Goal: Transaction & Acquisition: Purchase product/service

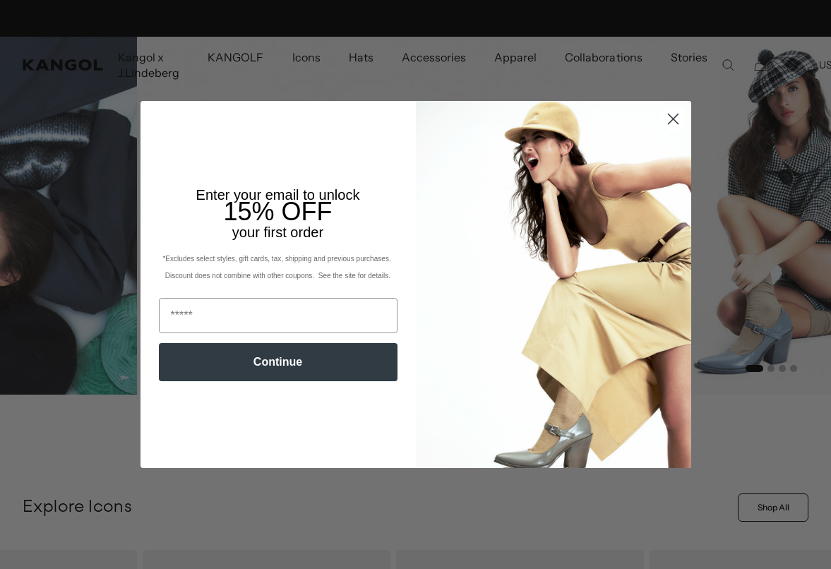
scroll to position [0, 291]
click at [666, 121] on circle "Close dialog" at bounding box center [672, 118] width 23 height 23
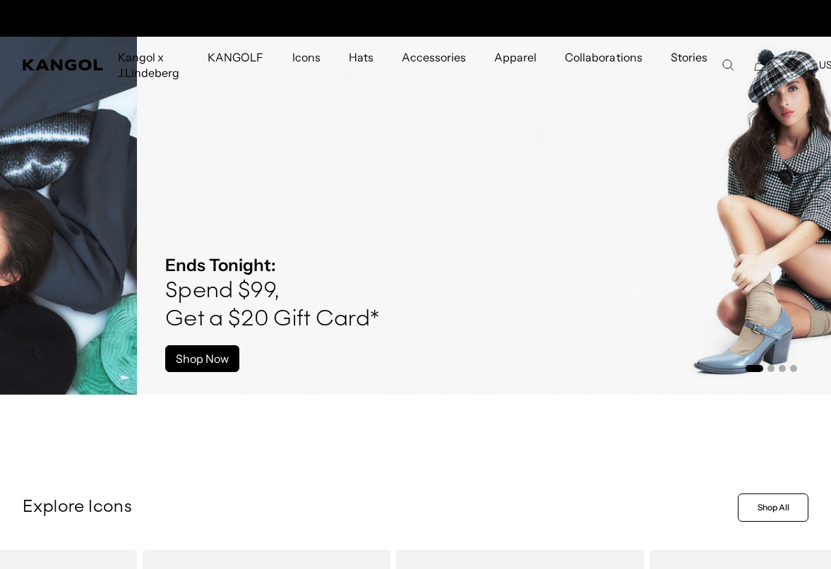
scroll to position [0, 0]
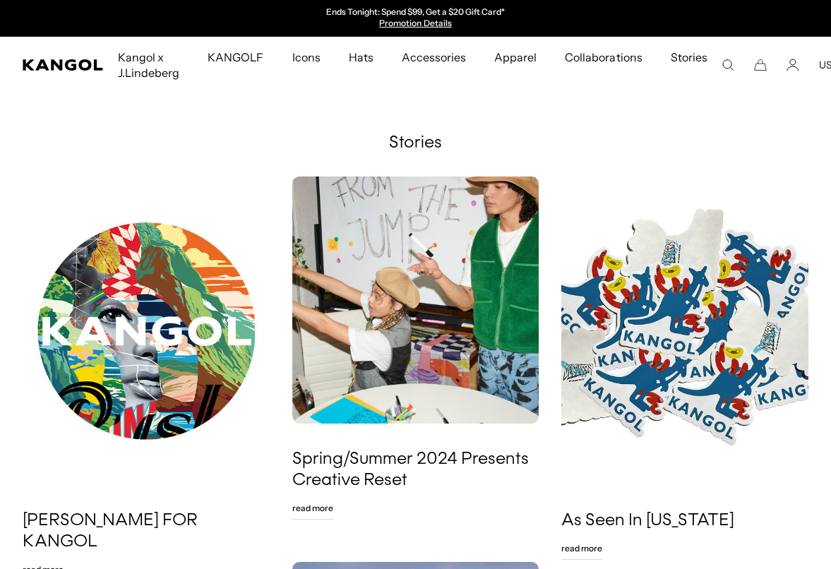
click at [722, 69] on icon "Search here" at bounding box center [728, 65] width 13 height 13
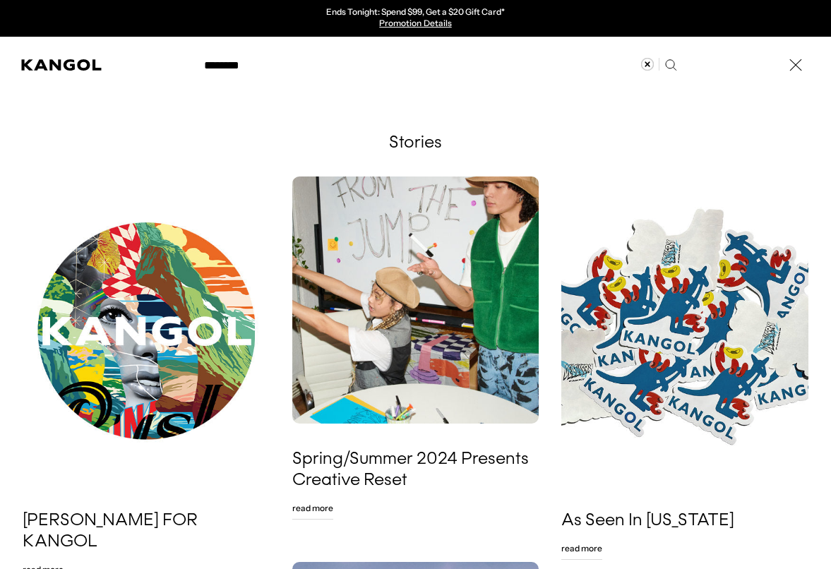
type input "*********"
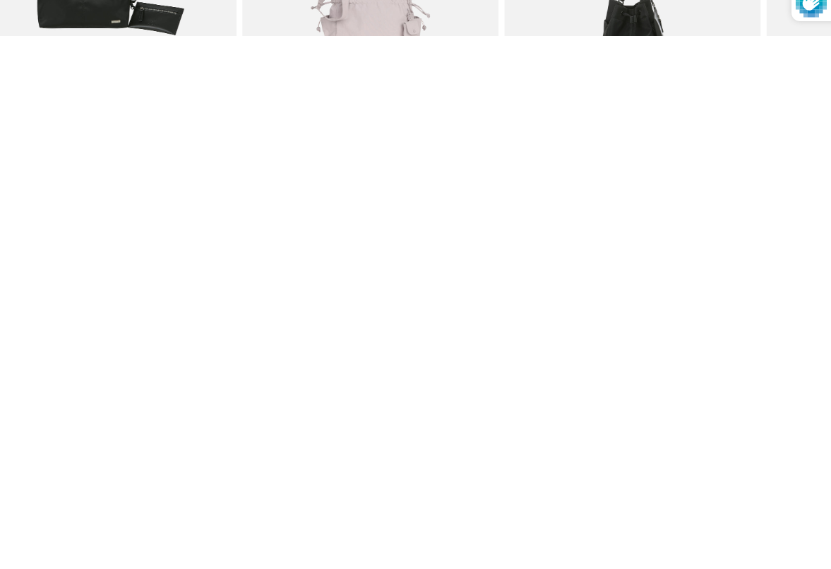
scroll to position [590, 12]
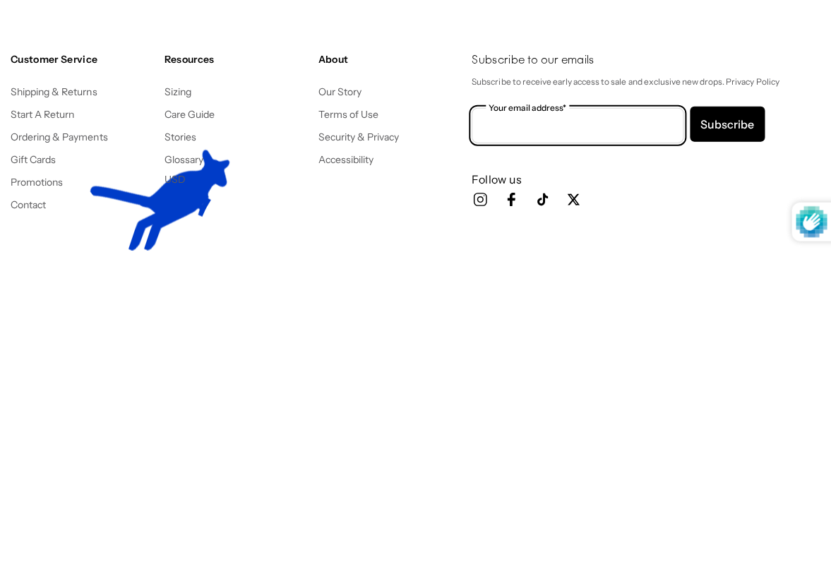
click at [727, 420] on button "Subscribe" at bounding box center [727, 437] width 75 height 35
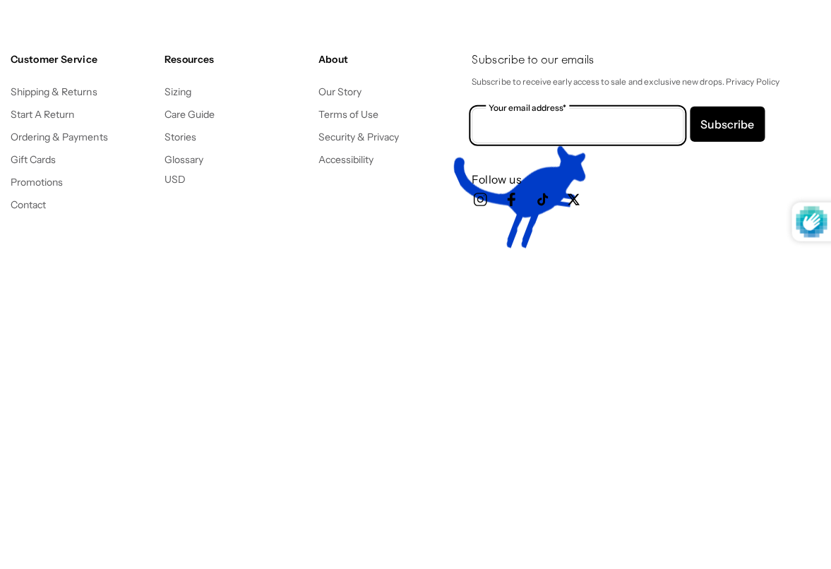
click at [727, 420] on button "Subscribe" at bounding box center [727, 437] width 75 height 35
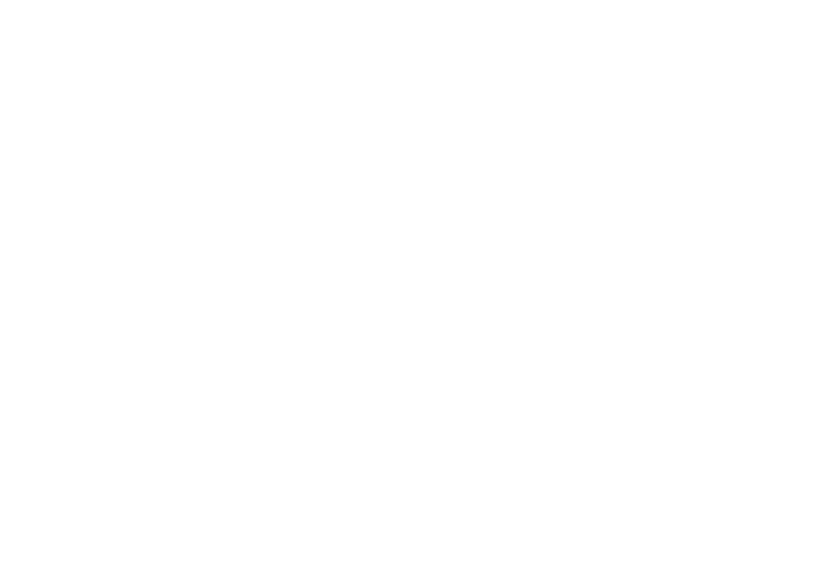
scroll to position [0, 0]
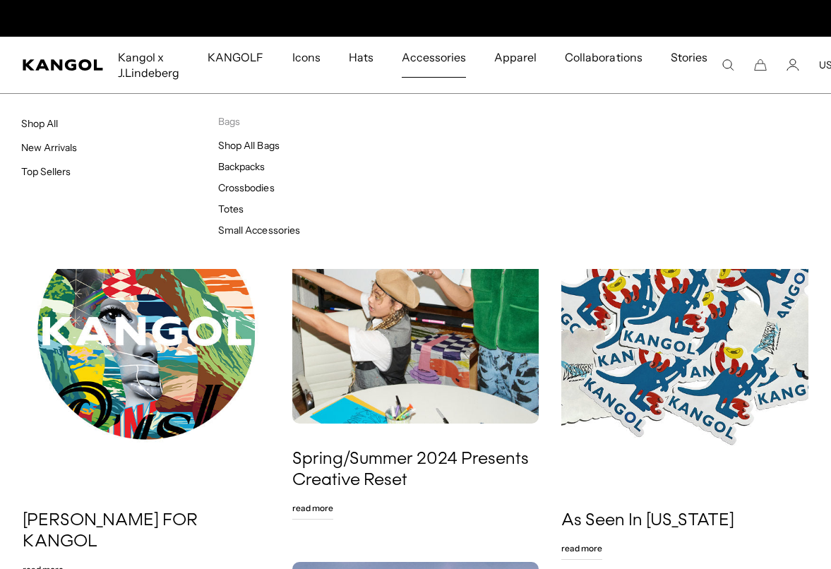
scroll to position [0, 291]
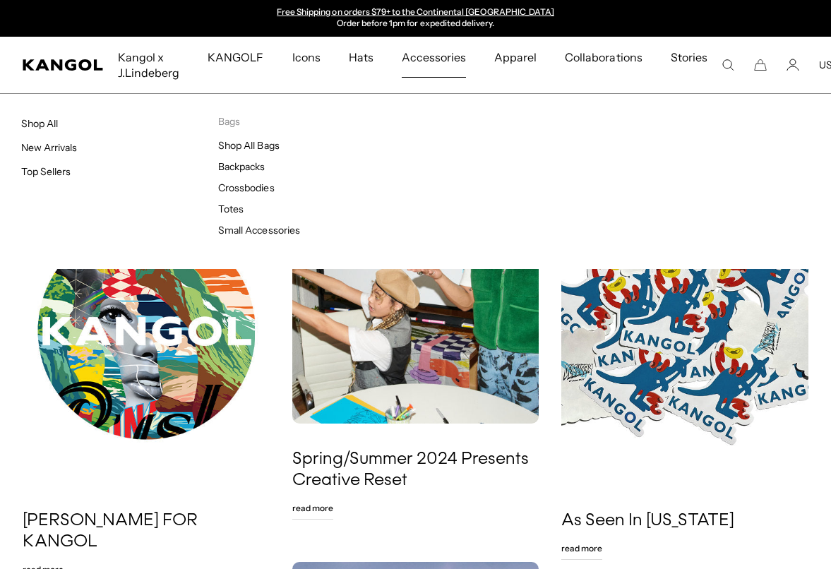
click at [269, 146] on link "Shop All Bags" at bounding box center [248, 145] width 61 height 13
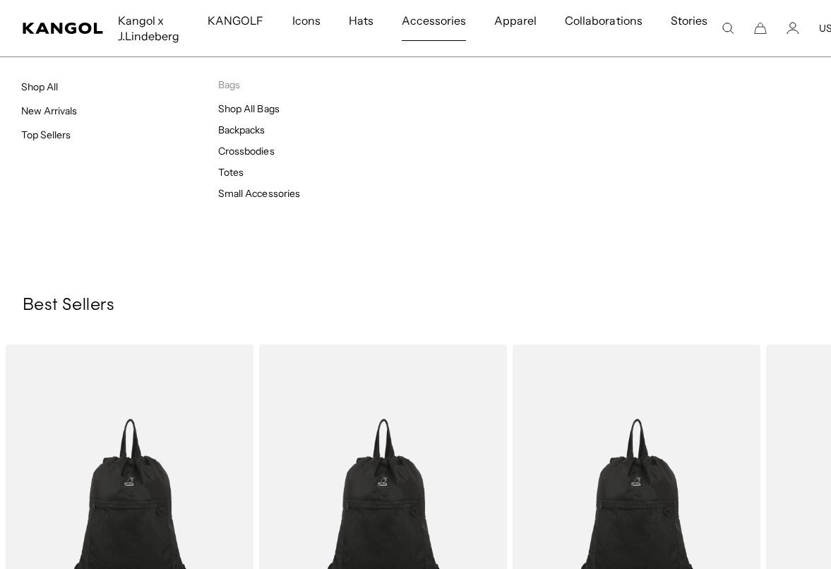
click at [265, 154] on link "Crossbodies" at bounding box center [246, 151] width 56 height 13
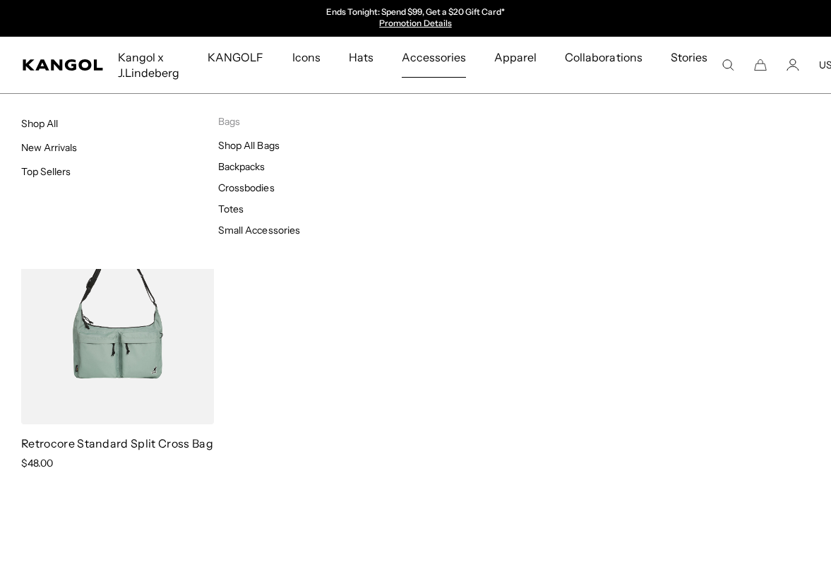
click at [432, 57] on span "Accessories" at bounding box center [434, 57] width 64 height 41
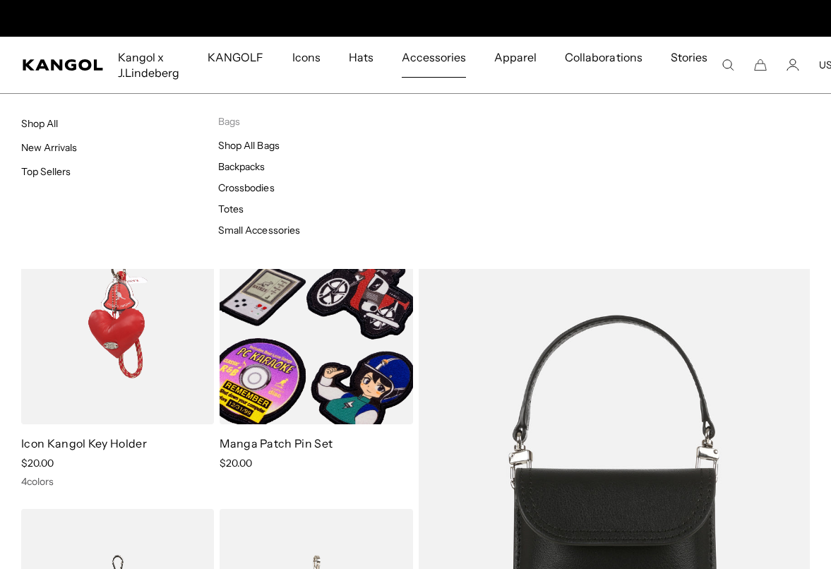
click at [285, 228] on link "Small Accessories" at bounding box center [258, 230] width 81 height 13
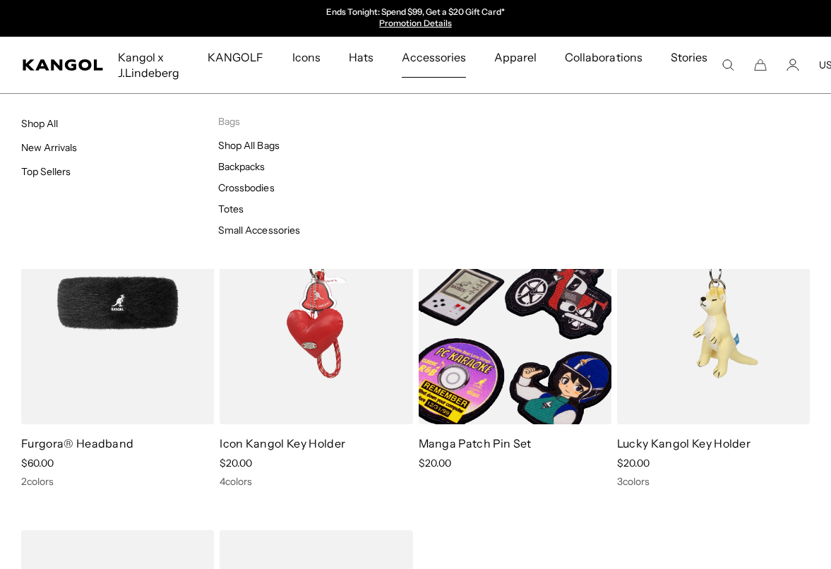
click at [251, 170] on link "Backpacks" at bounding box center [241, 166] width 47 height 13
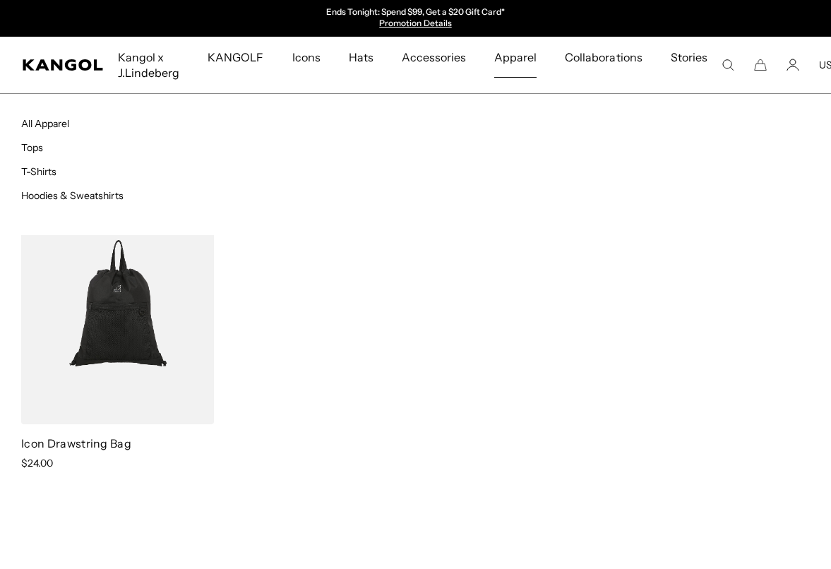
click at [520, 59] on span "Apparel" at bounding box center [515, 57] width 42 height 41
